Goal: Task Accomplishment & Management: Complete application form

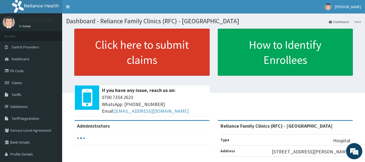
click at [138, 59] on link "Click here to submit claims" at bounding box center [141, 52] width 135 height 47
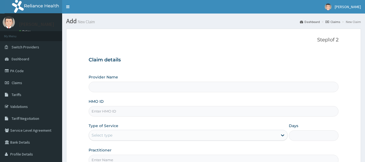
click at [117, 109] on input "HMO ID" at bounding box center [214, 111] width 250 height 11
type input "Reliance Family Clinics (RFC) - [GEOGRAPHIC_DATA]"
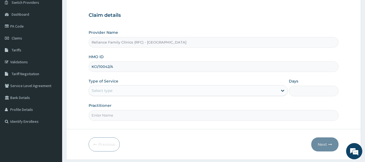
scroll to position [46, 0]
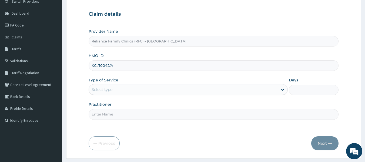
type input "KCI/10042/A"
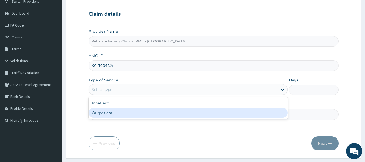
drag, startPoint x: 112, startPoint y: 87, endPoint x: 106, endPoint y: 114, distance: 27.2
click at [106, 95] on div "option Outpatient focused, 2 of 2. 2 results available. Use Up and Down to choo…" at bounding box center [188, 89] width 199 height 11
click at [106, 114] on div "Outpatient" at bounding box center [188, 113] width 199 height 10
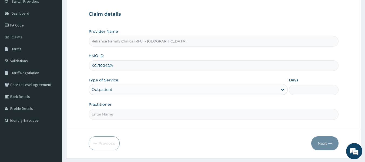
type input "1"
click at [107, 115] on input "Practitioner" at bounding box center [214, 114] width 250 height 11
type input "locum"
click at [326, 144] on button "Next" at bounding box center [325, 143] width 27 height 14
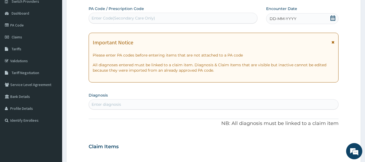
click at [100, 104] on div "Enter diagnosis" at bounding box center [106, 104] width 29 height 5
type input "F"
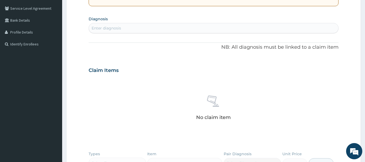
scroll to position [115, 0]
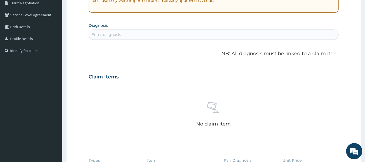
click at [101, 33] on div "Enter diagnosis" at bounding box center [106, 34] width 29 height 5
type input "G"
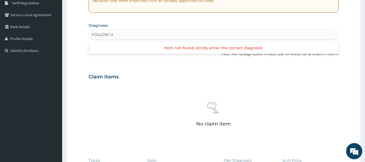
type input "FOLLOW UP"
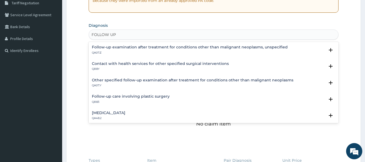
click at [127, 47] on h4 "Follow-up examination after treatment for conditions other than malignant neopl…" at bounding box center [190, 47] width 196 height 4
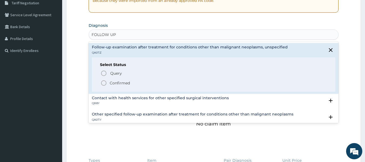
click at [119, 82] on p "Confirmed" at bounding box center [120, 82] width 20 height 5
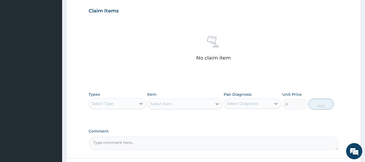
scroll to position [228, 0]
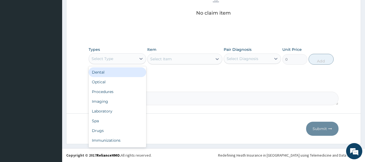
click at [121, 58] on div "Select Type" at bounding box center [112, 58] width 47 height 9
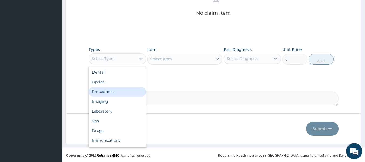
click at [113, 94] on div "Procedures" at bounding box center [118, 92] width 58 height 10
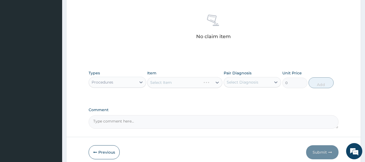
scroll to position [216, 0]
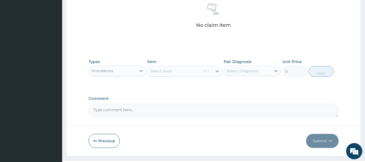
click at [242, 72] on div "Select Diagnosis" at bounding box center [243, 70] width 32 height 5
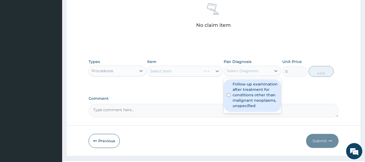
click at [245, 97] on label "Follow-up examination after treatment for conditions other than malignant neopl…" at bounding box center [255, 94] width 45 height 27
checkbox input "true"
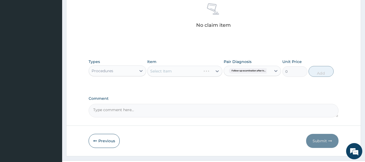
click at [188, 69] on div "Select Item" at bounding box center [184, 71] width 75 height 11
drag, startPoint x: 188, startPoint y: 69, endPoint x: 190, endPoint y: 89, distance: 20.4
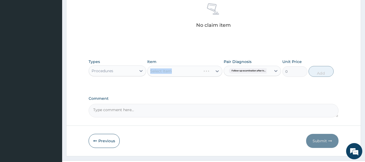
click at [201, 72] on div "Select Item" at bounding box center [180, 71] width 65 height 9
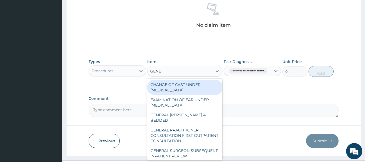
type input "GENER"
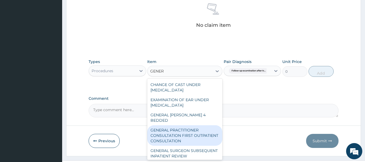
click at [190, 137] on div "GENERAL PRACTITIONER CONSULTATION FIRST OUTPATIENT CONSULTATION" at bounding box center [184, 135] width 75 height 21
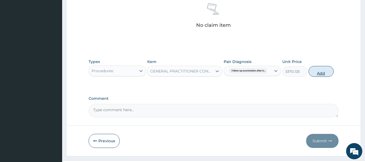
click at [322, 68] on button "Add" at bounding box center [321, 71] width 25 height 11
type input "0"
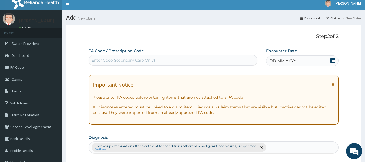
scroll to position [0, 0]
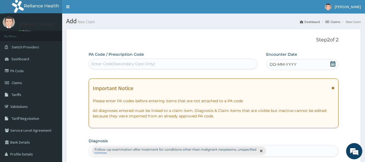
click at [275, 63] on span "DD-MM-YYYY" at bounding box center [283, 64] width 27 height 5
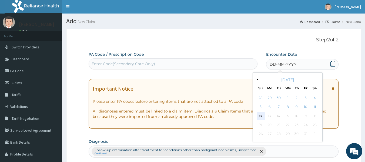
click at [259, 115] on div "12" at bounding box center [261, 116] width 8 height 8
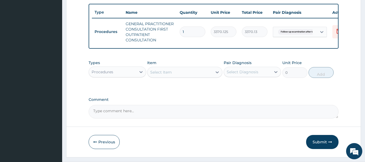
scroll to position [215, 0]
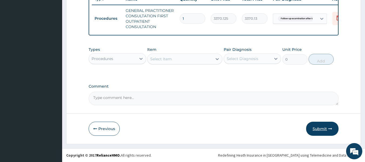
click at [328, 127] on button "Submit" at bounding box center [322, 129] width 32 height 14
